Goal: Information Seeking & Learning: Learn about a topic

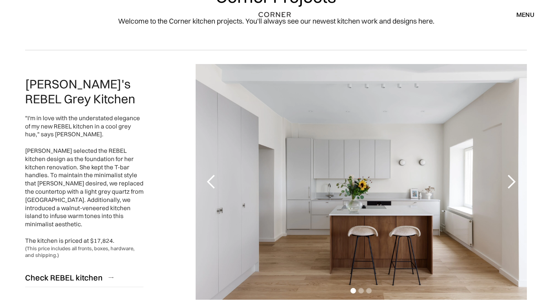
scroll to position [53, 0]
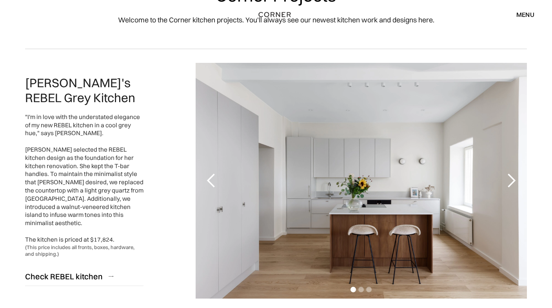
click at [516, 180] on div "next slide" at bounding box center [512, 181] width 16 height 16
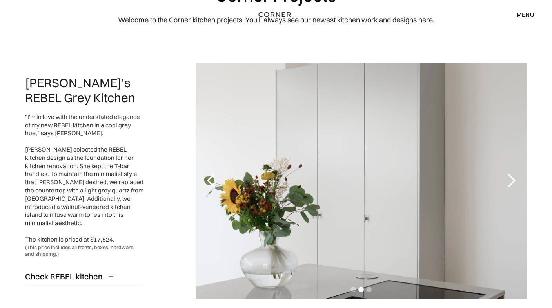
click at [516, 180] on div "next slide" at bounding box center [512, 181] width 16 height 16
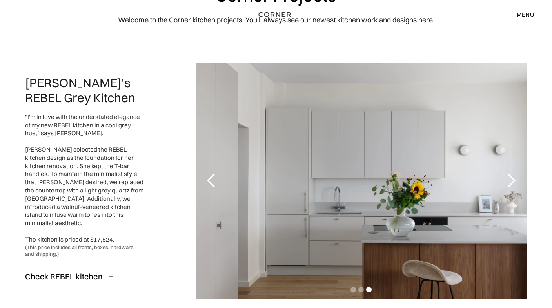
click at [516, 180] on div "next slide" at bounding box center [512, 181] width 16 height 16
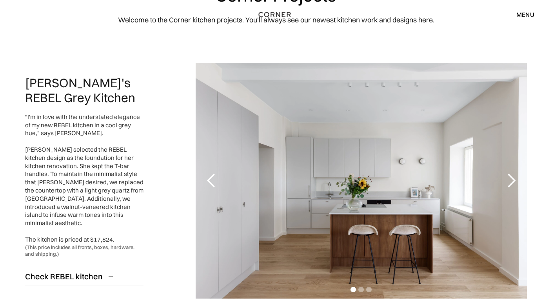
click at [516, 180] on div "next slide" at bounding box center [512, 181] width 16 height 16
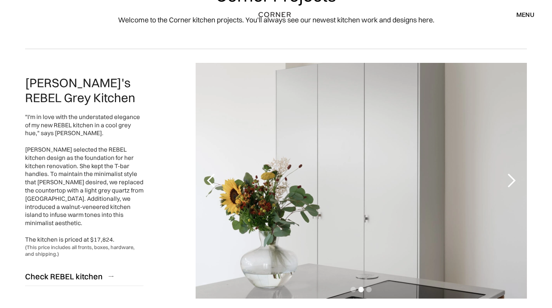
click at [516, 180] on div "next slide" at bounding box center [512, 181] width 16 height 16
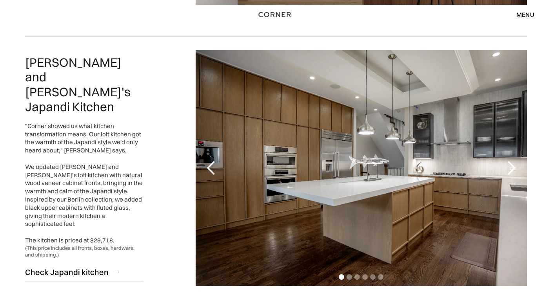
scroll to position [349, 0]
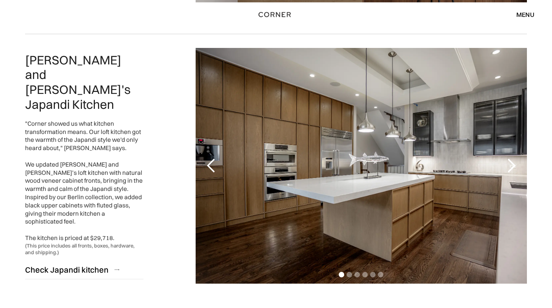
click at [515, 169] on div "next slide" at bounding box center [512, 166] width 16 height 16
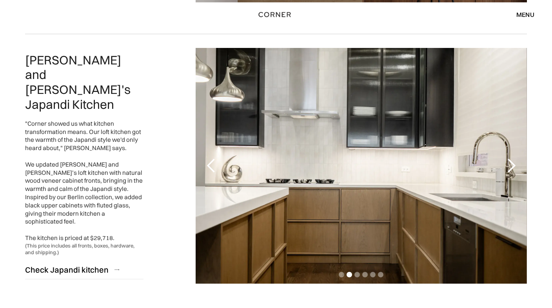
click at [515, 169] on div "next slide" at bounding box center [512, 166] width 16 height 16
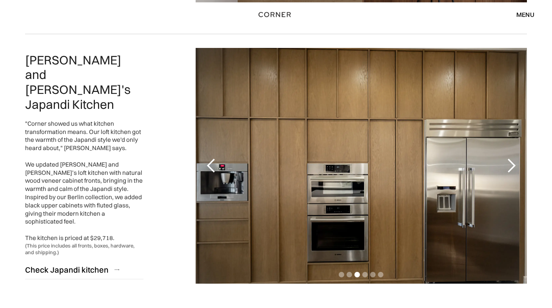
click at [204, 164] on div "previous slide" at bounding box center [212, 166] width 16 height 16
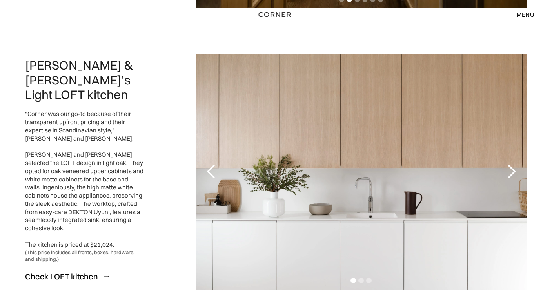
scroll to position [627, 0]
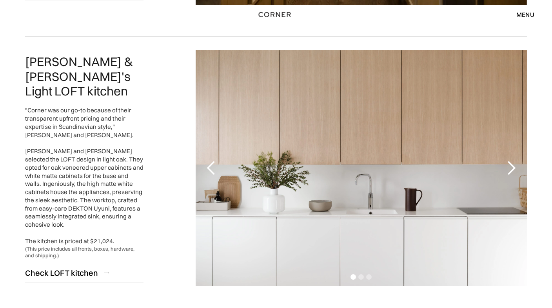
click at [511, 164] on div "next slide" at bounding box center [512, 168] width 16 height 16
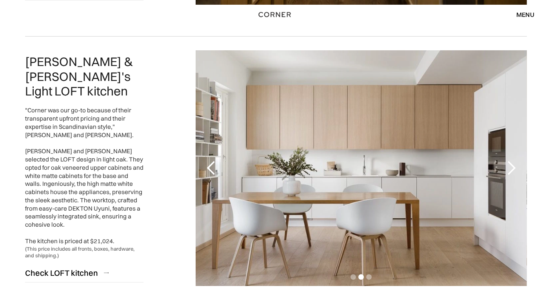
click at [512, 167] on div "next slide" at bounding box center [512, 168] width 16 height 16
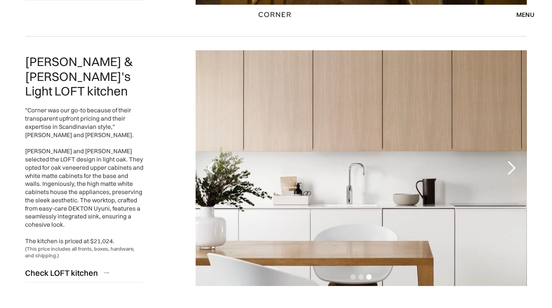
click at [512, 167] on div "next slide" at bounding box center [512, 168] width 16 height 16
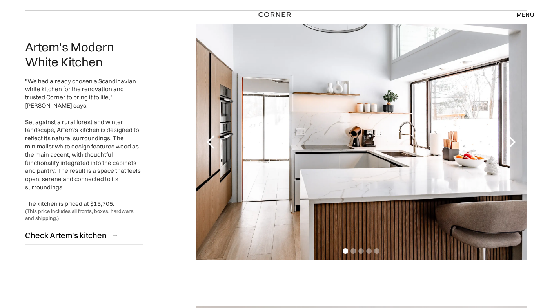
scroll to position [936, 0]
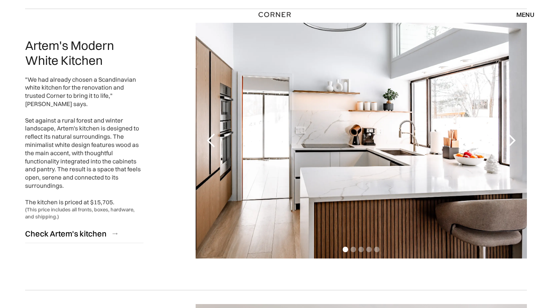
click at [512, 142] on div "next slide" at bounding box center [512, 141] width 16 height 16
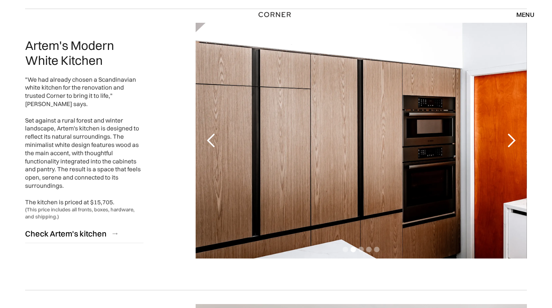
click at [512, 142] on div "next slide" at bounding box center [512, 141] width 16 height 16
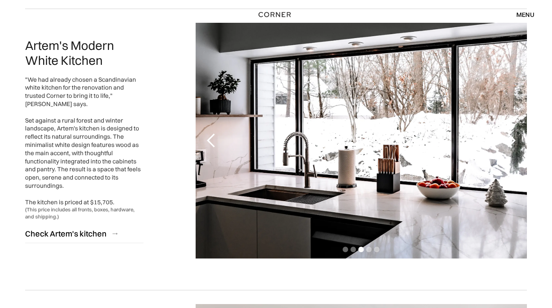
click at [512, 142] on div "next slide" at bounding box center [512, 141] width 16 height 16
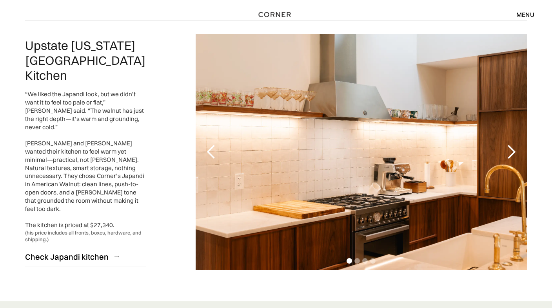
scroll to position [1793, 0]
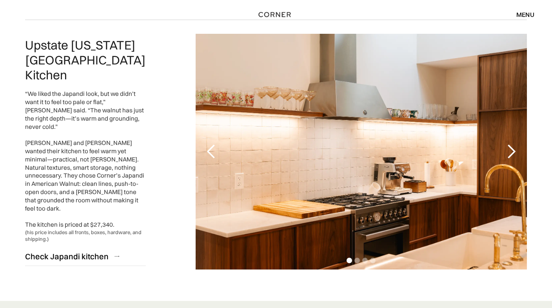
click at [513, 144] on div "next slide" at bounding box center [512, 152] width 16 height 16
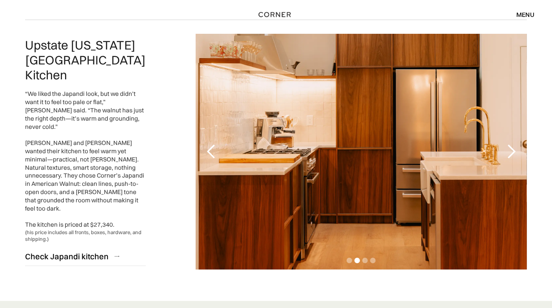
click at [513, 144] on div "next slide" at bounding box center [512, 152] width 16 height 16
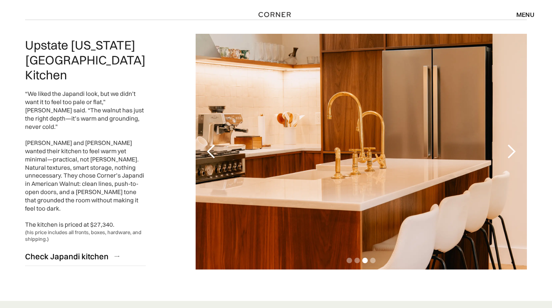
click at [513, 144] on div "next slide" at bounding box center [512, 152] width 16 height 16
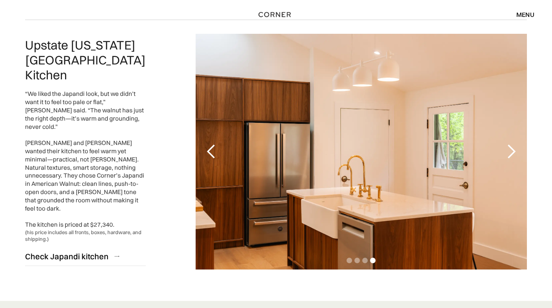
click at [215, 144] on div "previous slide" at bounding box center [212, 152] width 16 height 16
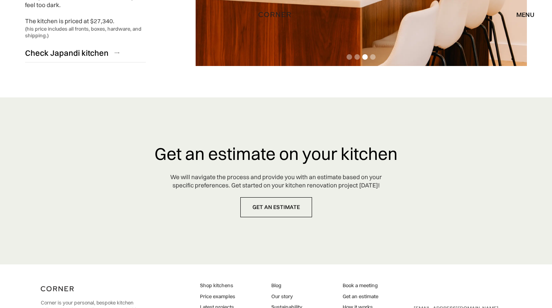
scroll to position [1998, 0]
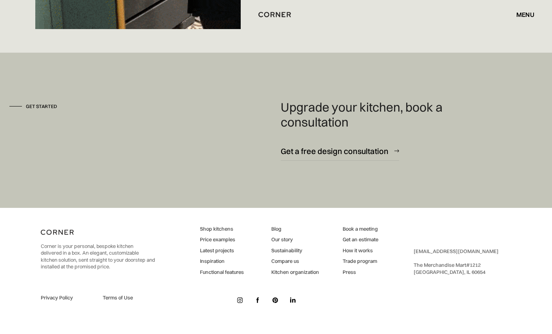
scroll to position [5522, 0]
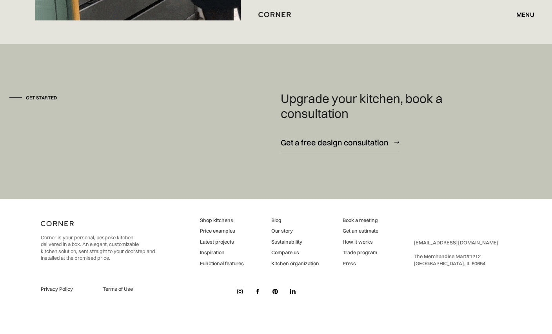
click at [225, 234] on link "Price examples" at bounding box center [222, 230] width 44 height 7
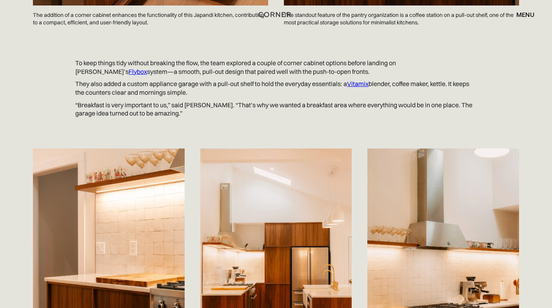
scroll to position [1400, 0]
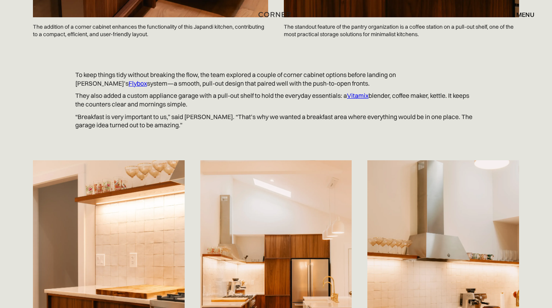
click at [147, 79] on link "Flybox" at bounding box center [138, 83] width 18 height 8
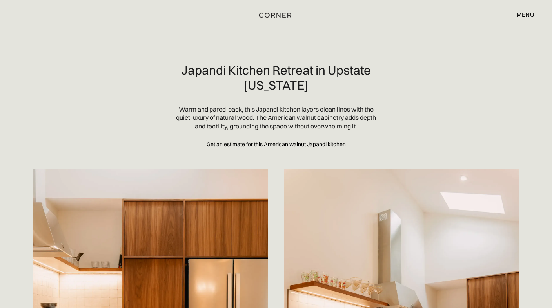
click at [277, 16] on img "home" at bounding box center [275, 15] width 32 height 10
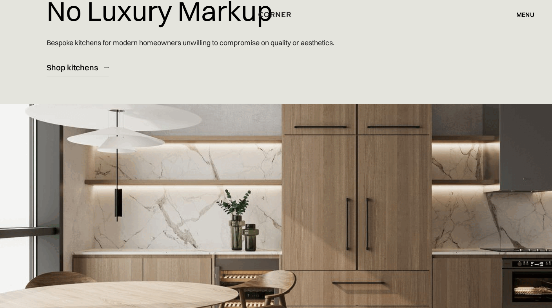
scroll to position [88, 0]
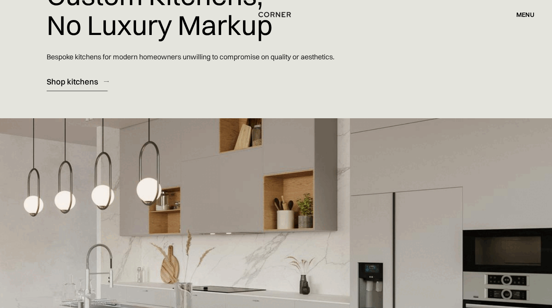
click at [100, 80] on link "Shop kitchens" at bounding box center [78, 81] width 62 height 19
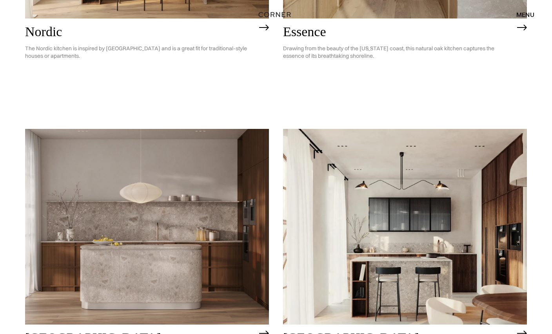
scroll to position [301, 0]
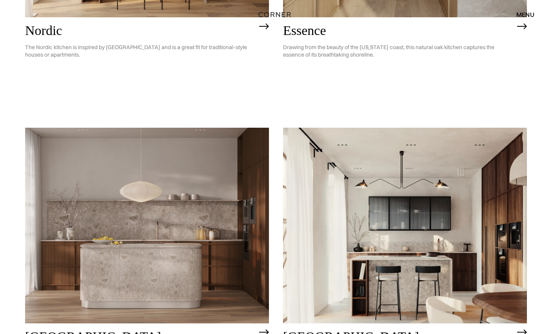
click at [339, 225] on img at bounding box center [405, 225] width 244 height 195
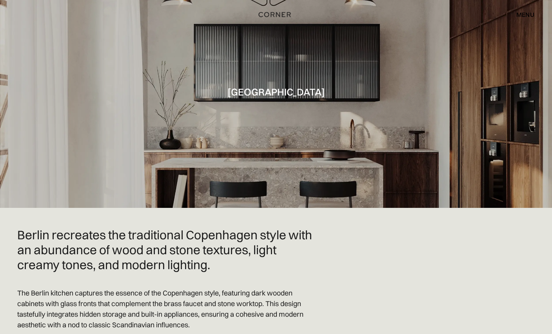
scroll to position [29, 0]
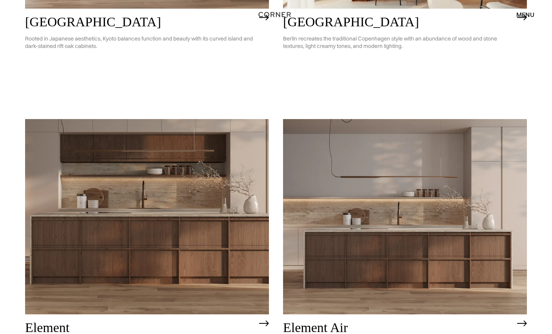
scroll to position [628, 0]
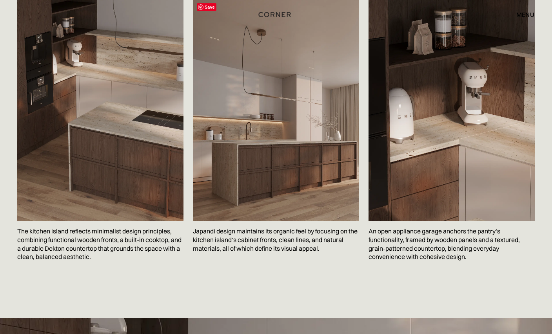
scroll to position [1342, 0]
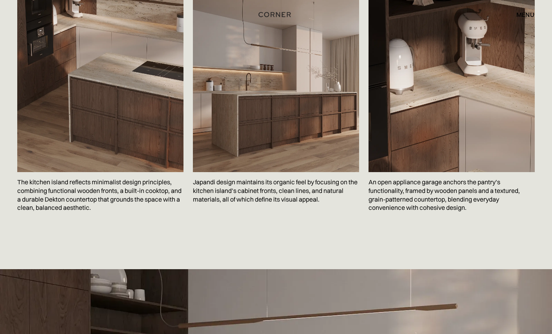
click at [279, 149] on img at bounding box center [276, 61] width 166 height 222
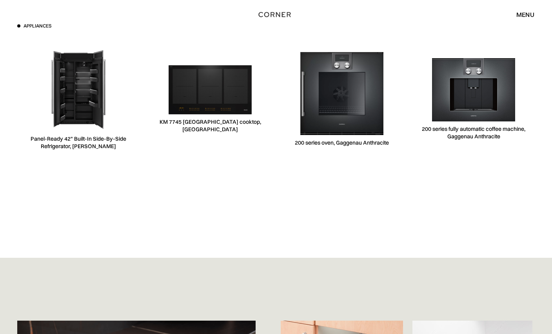
scroll to position [2596, 0]
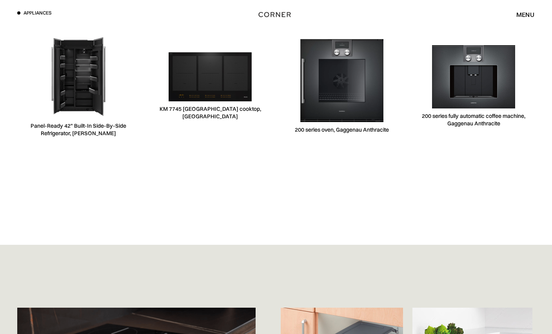
click at [226, 98] on img at bounding box center [210, 76] width 83 height 49
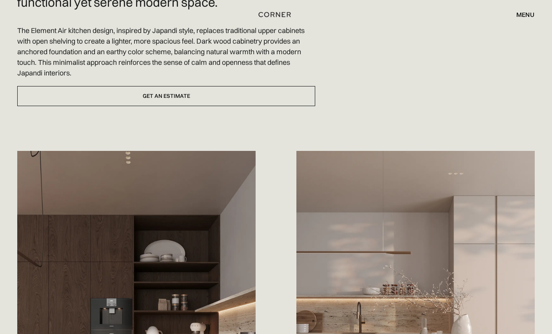
scroll to position [0, 0]
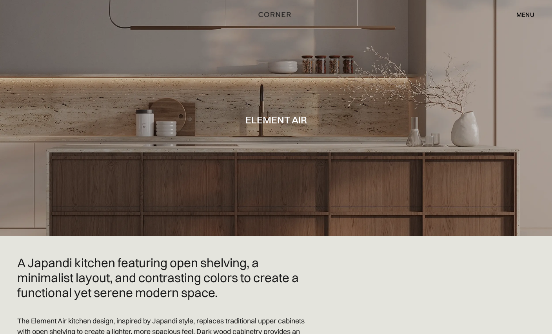
click at [523, 15] on div "menu" at bounding box center [526, 14] width 18 height 6
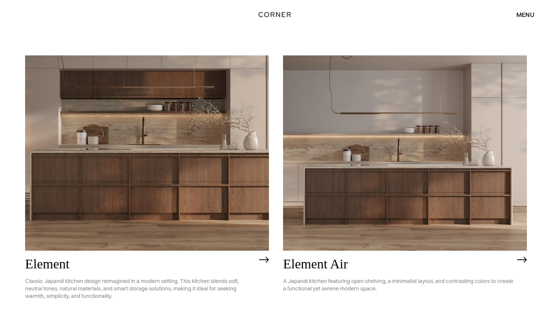
scroll to position [676, 0]
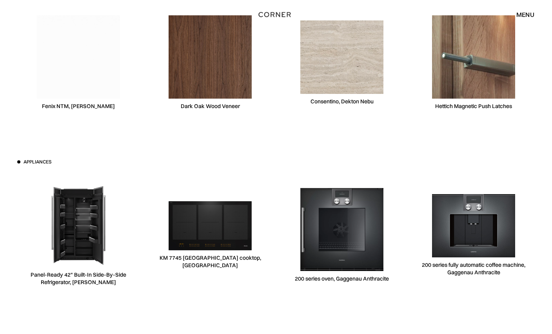
scroll to position [2437, 0]
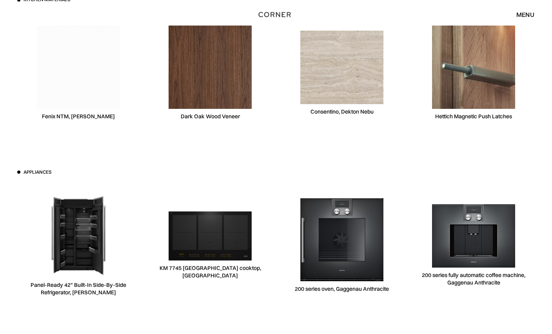
click at [334, 96] on img at bounding box center [342, 67] width 83 height 73
click at [447, 92] on img at bounding box center [473, 67] width 83 height 83
click at [91, 112] on div "Fenix NTM, [PERSON_NAME]" at bounding box center [78, 73] width 122 height 121
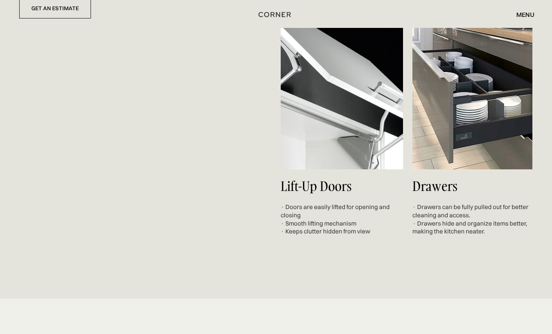
scroll to position [3121, 0]
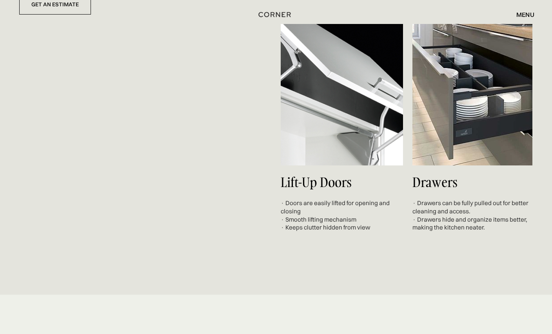
click at [77, 9] on div "Shop Kitchens Shop Kitchens How it works How it works Projects Projects Inspira…" at bounding box center [276, 14] width 552 height 13
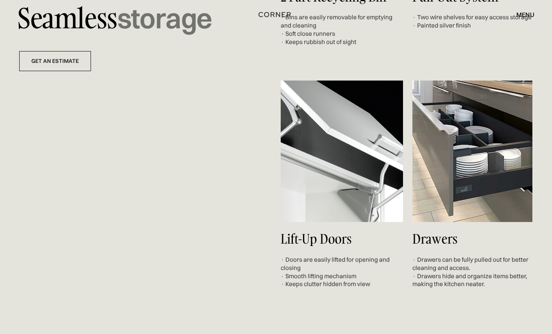
scroll to position [3062, 0]
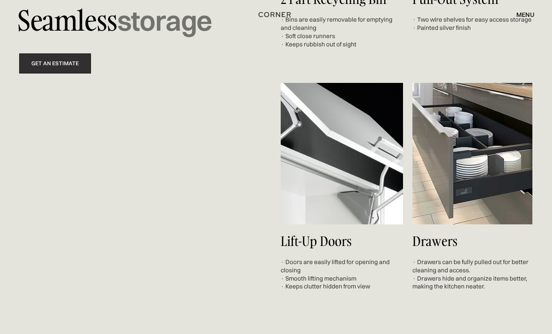
click at [60, 69] on link "get an estimate" at bounding box center [55, 63] width 72 height 20
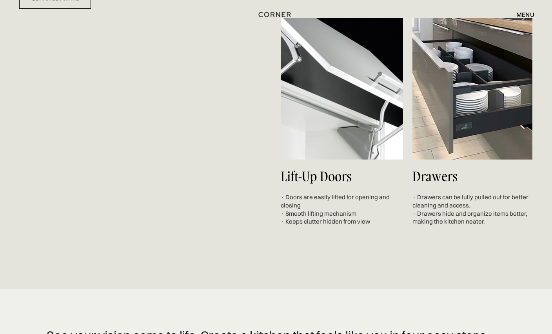
scroll to position [3114, 0]
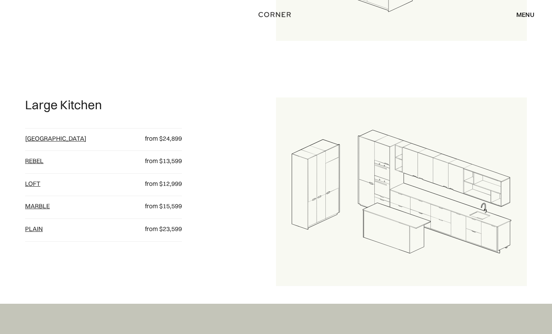
scroll to position [832, 0]
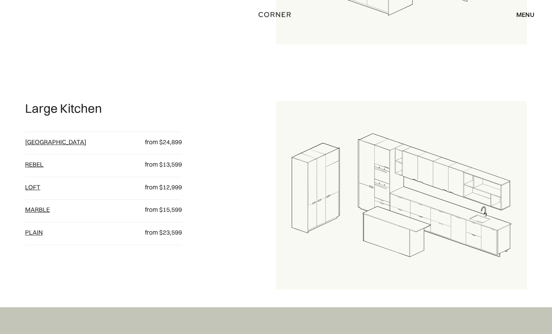
click at [36, 143] on link "[GEOGRAPHIC_DATA]" at bounding box center [55, 142] width 61 height 8
click at [33, 186] on link "loft" at bounding box center [32, 187] width 15 height 8
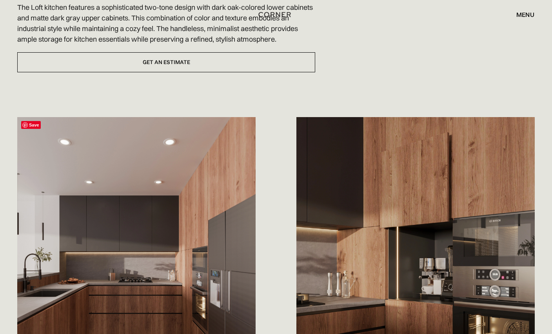
scroll to position [314, 0]
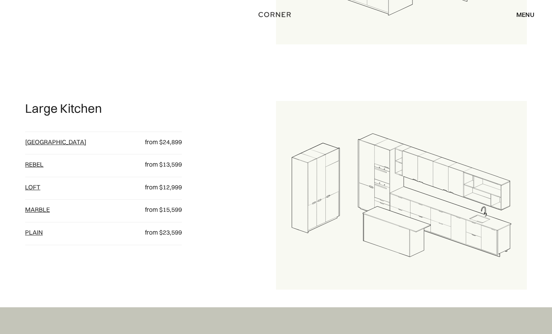
click at [39, 210] on link "Marble" at bounding box center [37, 209] width 25 height 8
click at [40, 235] on link "plain" at bounding box center [34, 232] width 18 height 8
click at [37, 143] on link "[GEOGRAPHIC_DATA]" at bounding box center [55, 142] width 61 height 8
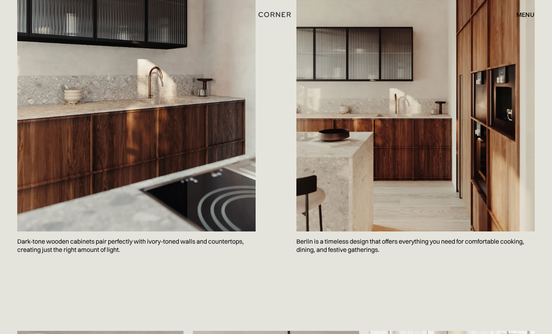
scroll to position [936, 0]
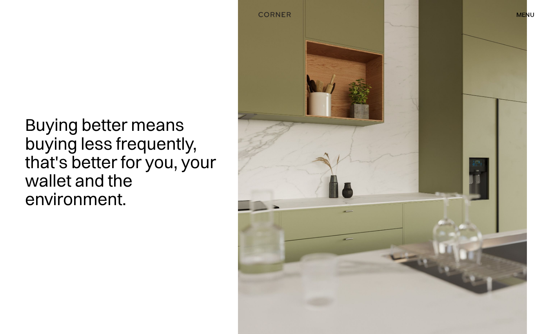
click at [529, 14] on div "menu" at bounding box center [526, 14] width 18 height 6
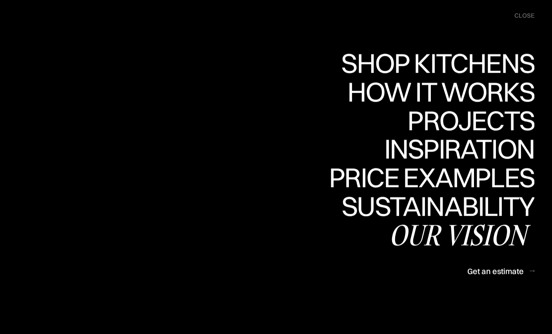
click at [452, 233] on div "Our vision" at bounding box center [462, 234] width 146 height 27
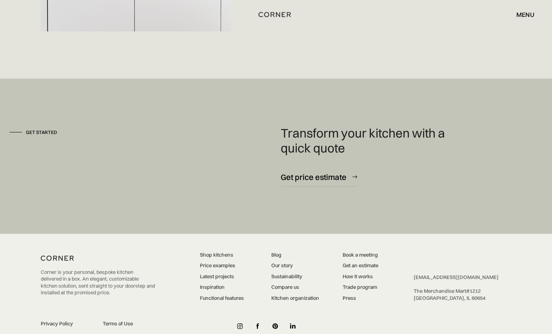
scroll to position [2116, 0]
